Goal: Task Accomplishment & Management: Complete application form

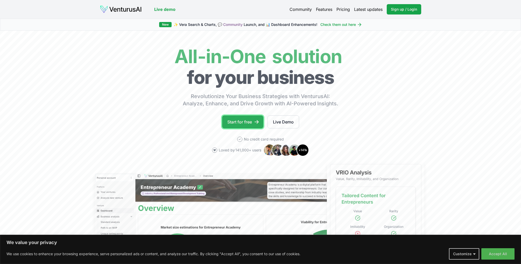
click at [237, 123] on link "Start for free" at bounding box center [242, 122] width 41 height 13
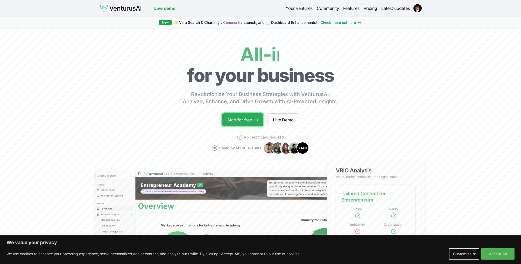
click at [237, 120] on link "Start for free" at bounding box center [242, 120] width 41 height 13
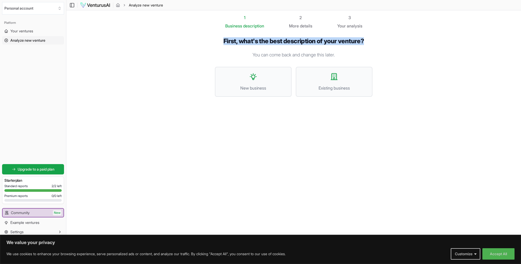
drag, startPoint x: 240, startPoint y: 41, endPoint x: 366, endPoint y: 43, distance: 126.3
click at [368, 42] on h1 "First, what's the best description of your venture?" at bounding box center [294, 41] width 158 height 8
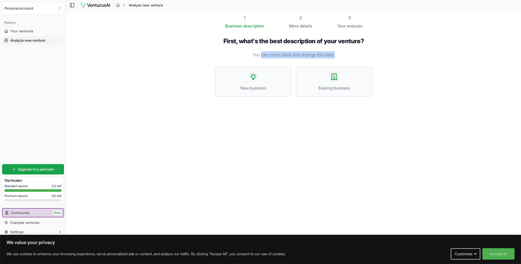
drag, startPoint x: 261, startPoint y: 54, endPoint x: 332, endPoint y: 62, distance: 71.4
click at [341, 55] on p "You can come back and change this later." at bounding box center [294, 54] width 158 height 7
click at [252, 78] on icon at bounding box center [253, 77] width 6 height 6
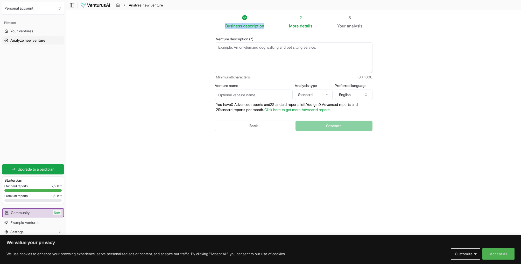
drag, startPoint x: 224, startPoint y: 26, endPoint x: 267, endPoint y: 26, distance: 42.5
click at [267, 26] on li "Business description" at bounding box center [257, 22] width 64 height 15
click at [226, 47] on textarea "Venture description (*)" at bounding box center [294, 58] width 158 height 31
drag, startPoint x: 218, startPoint y: 48, endPoint x: 328, endPoint y: 47, distance: 110.2
click at [328, 47] on textarea "Venture description (*)" at bounding box center [294, 58] width 158 height 31
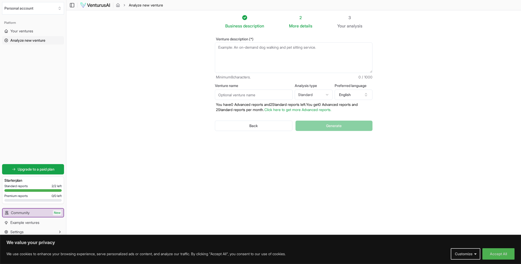
drag, startPoint x: 455, startPoint y: 64, endPoint x: 454, endPoint y: 61, distance: 3.7
click at [454, 64] on section "Business description 2 More details 3 Your analysis Venture description (*) Min…" at bounding box center [293, 124] width 455 height 228
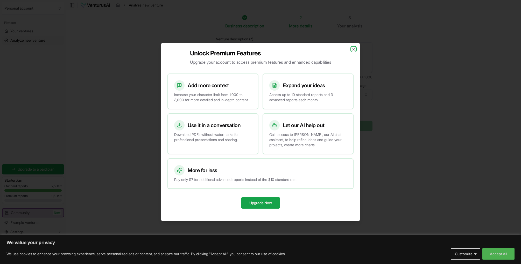
click at [354, 47] on icon "button" at bounding box center [354, 49] width 4 height 4
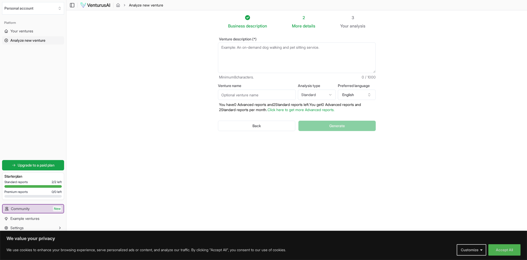
click at [180, 92] on section "Business description 2 More details 3 Your analysis Venture description (*) Min…" at bounding box center [296, 122] width 460 height 224
